Goal: Ask a question

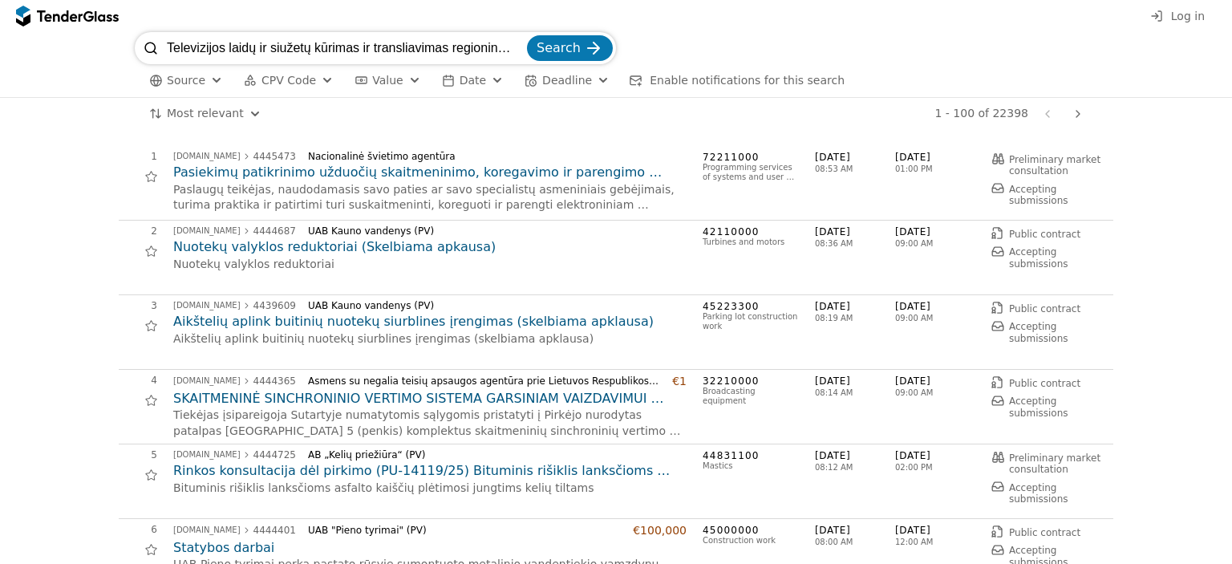
scroll to position [0, 184]
type input "Televizijos laidų ir siužetų kūrimas ir transliavimas regioninėje televizijoje …"
click at [527, 35] on button "Search" at bounding box center [570, 48] width 86 height 26
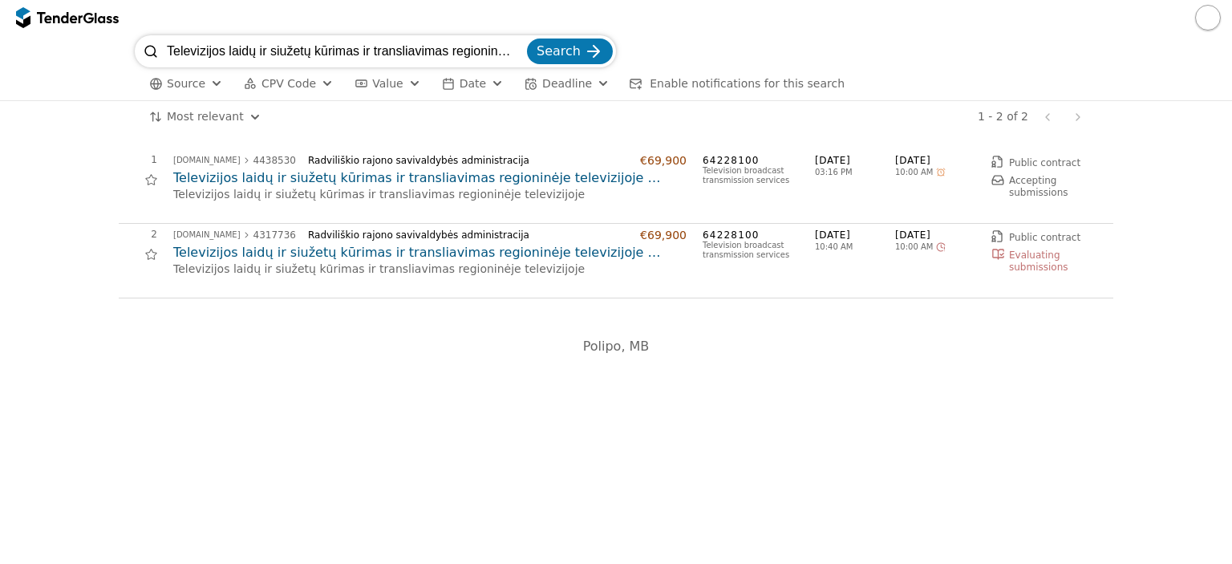
click at [338, 180] on h2 "Televizijos laidų ir siužetų kūrimas ir transliavimas regioninėje televizijoje …" at bounding box center [429, 178] width 513 height 18
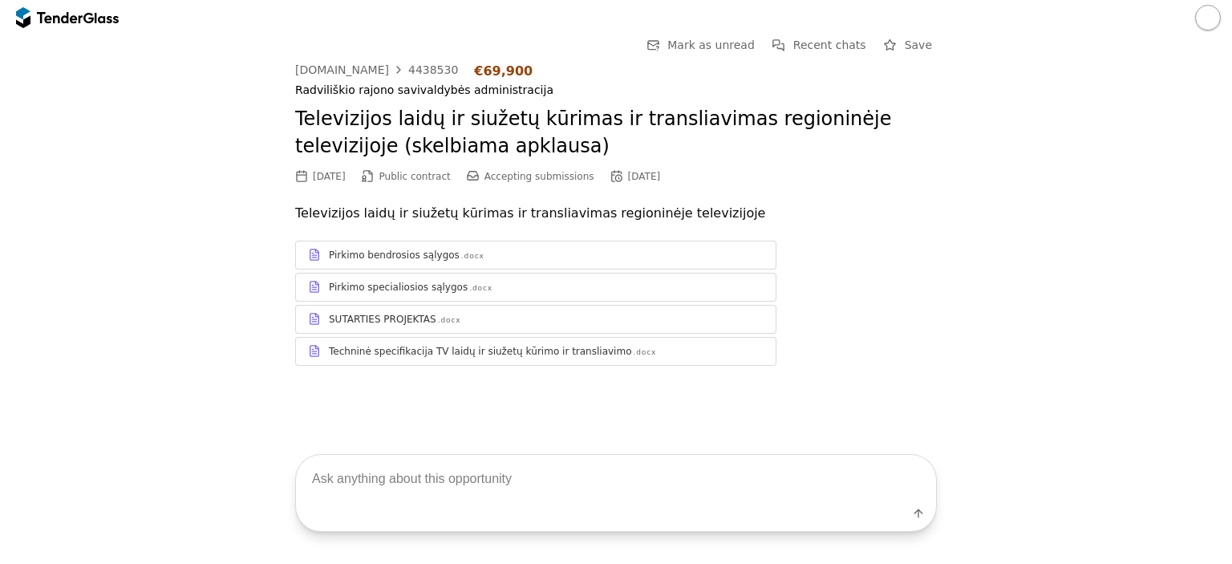
click at [429, 472] on textarea at bounding box center [616, 478] width 640 height 47
type textarea "ka perka?"
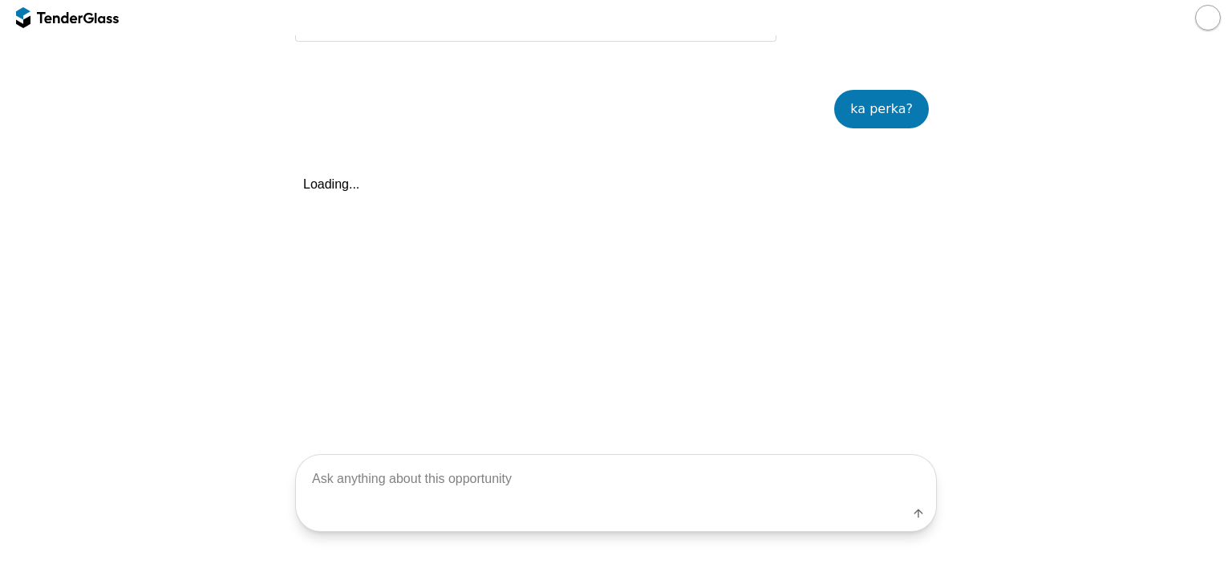
scroll to position [351, 0]
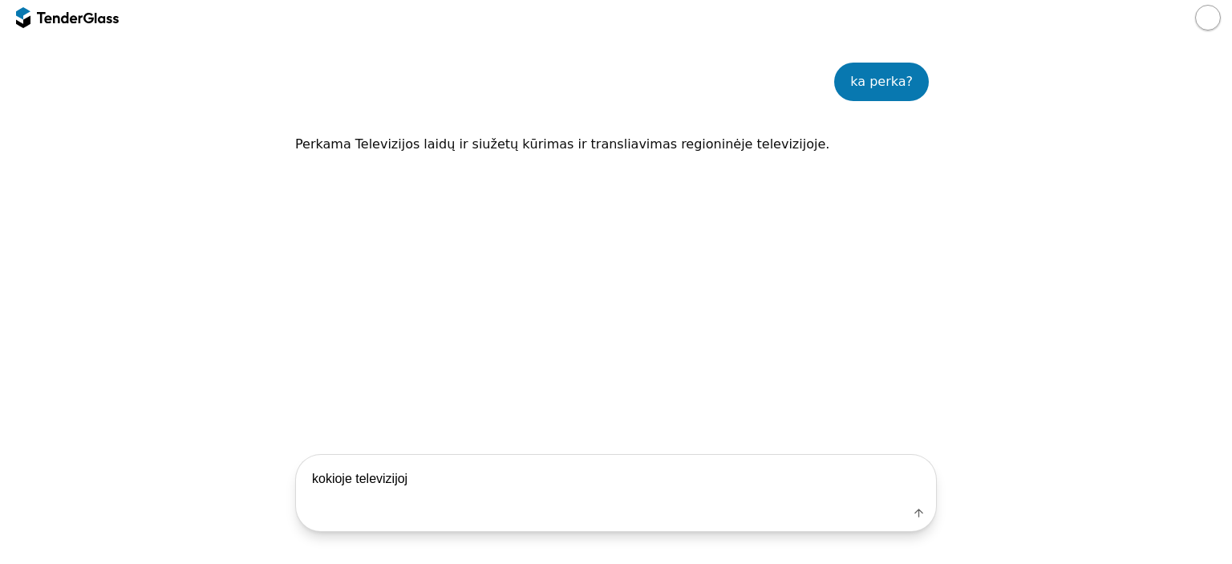
type textarea "kokioje televizijoje"
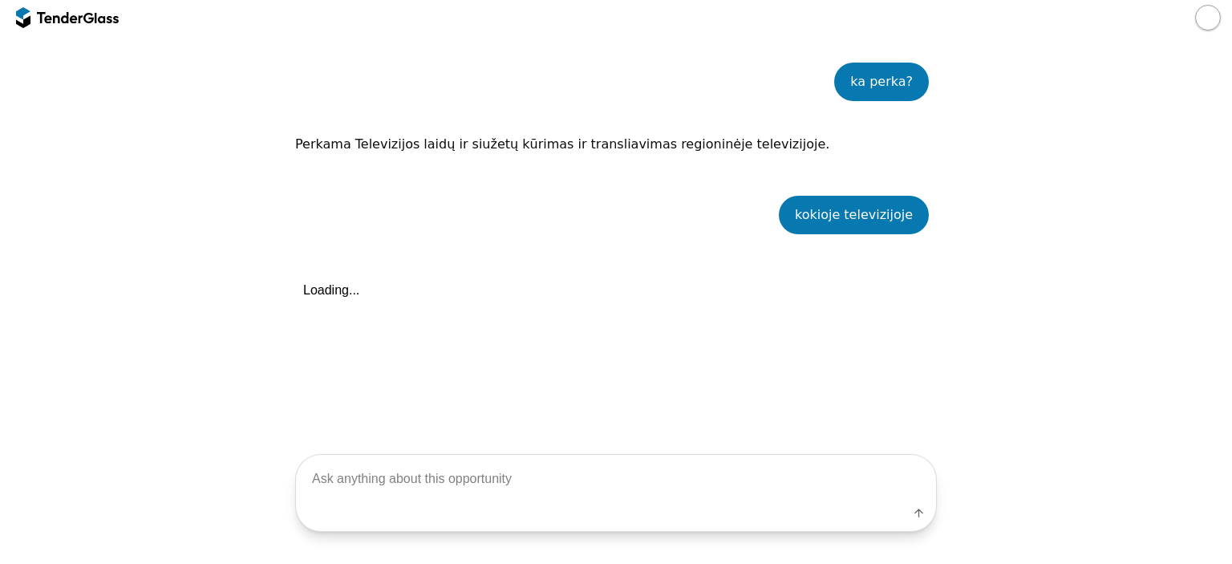
scroll to position [484, 0]
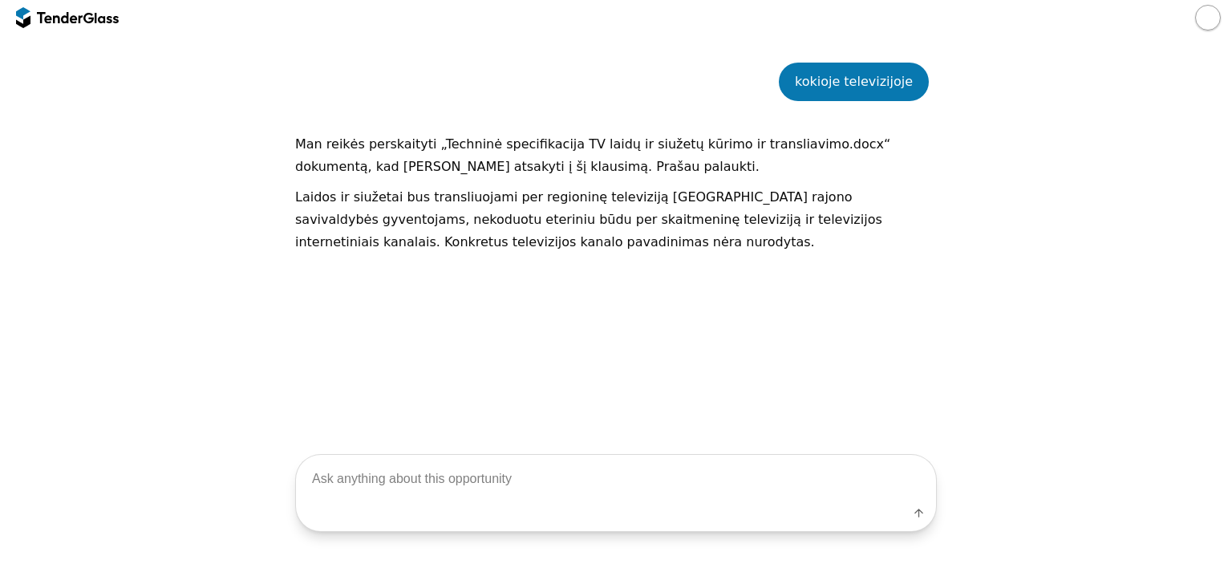
click at [499, 467] on textarea at bounding box center [616, 478] width 640 height 47
type textarea "kiek kokiu laidu?"
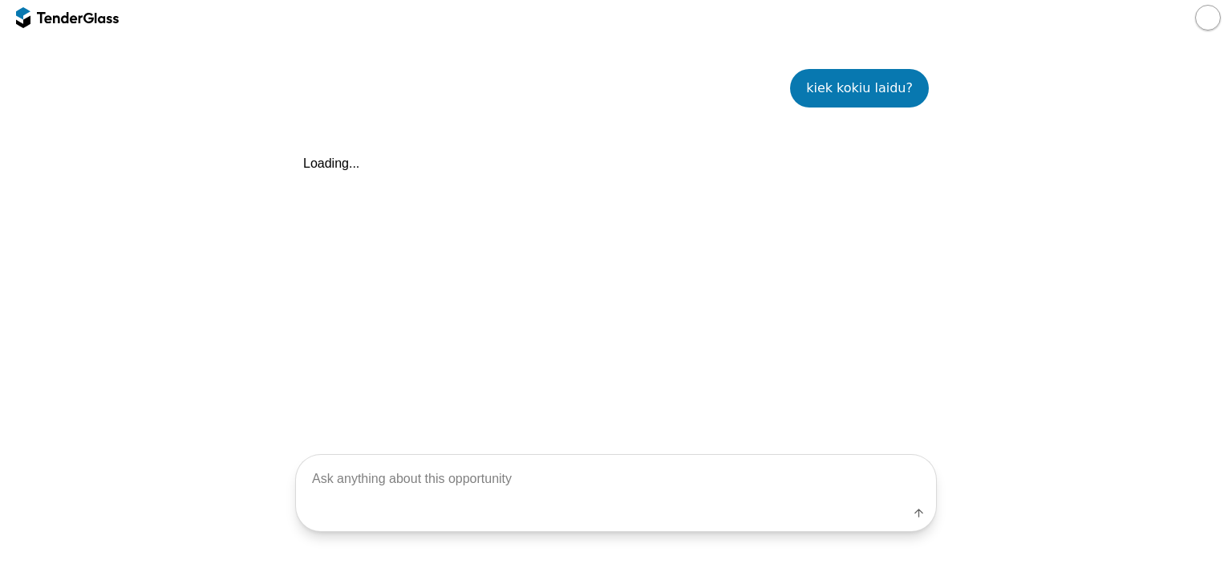
scroll to position [715, 0]
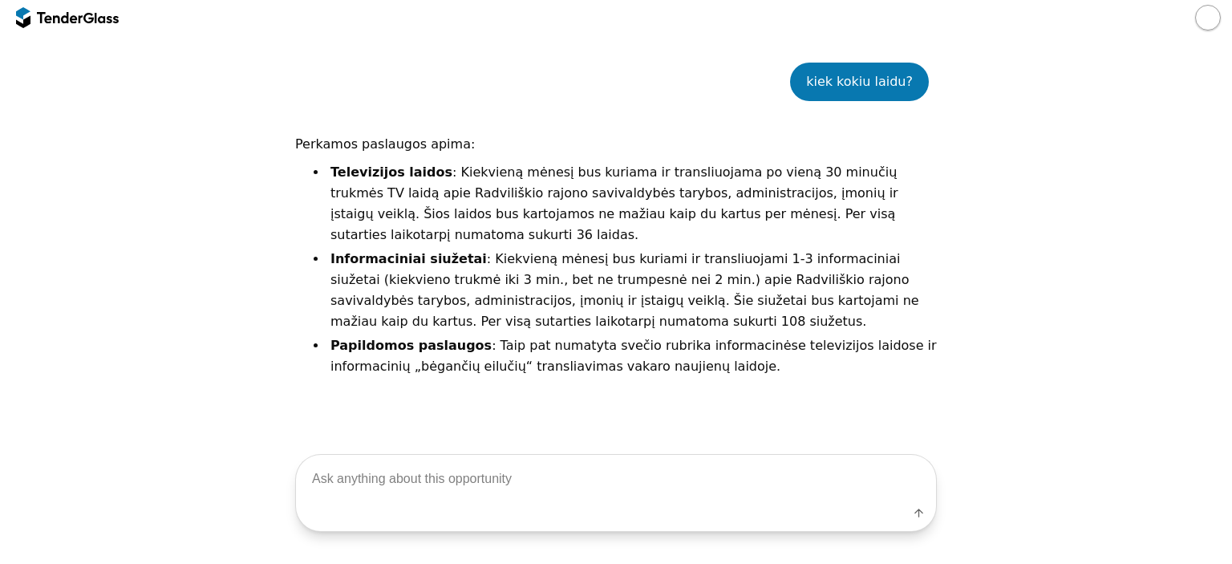
click at [609, 499] on textarea at bounding box center [616, 478] width 640 height 47
click at [505, 497] on textarea at bounding box center [616, 478] width 640 height 47
type textarea "sutarties trukme kokia"
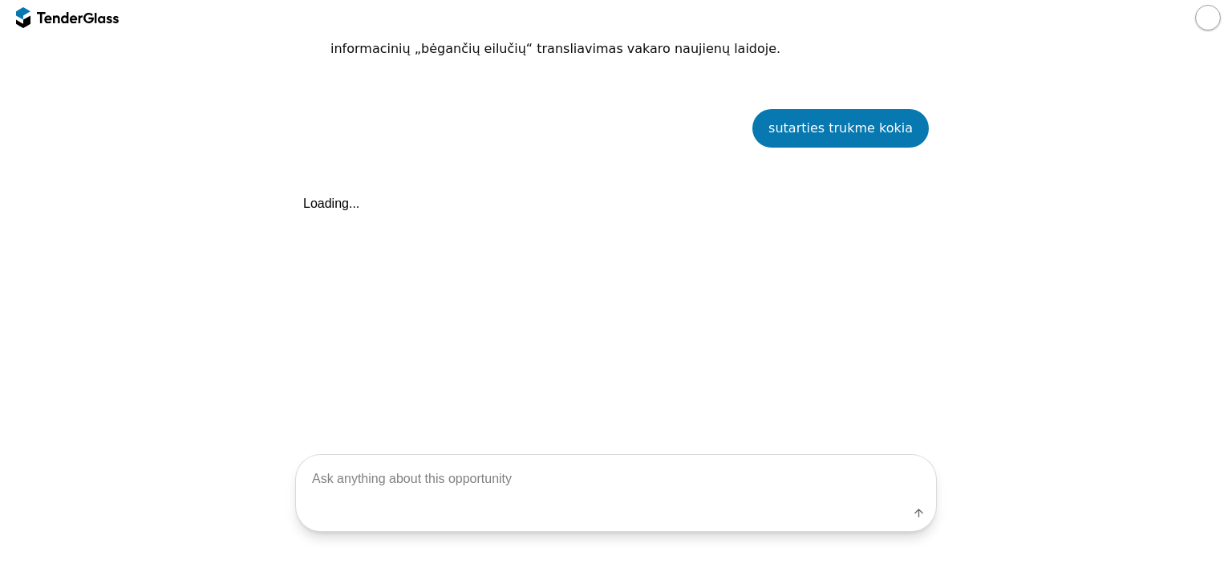
scroll to position [1058, 0]
